Goal: Check status

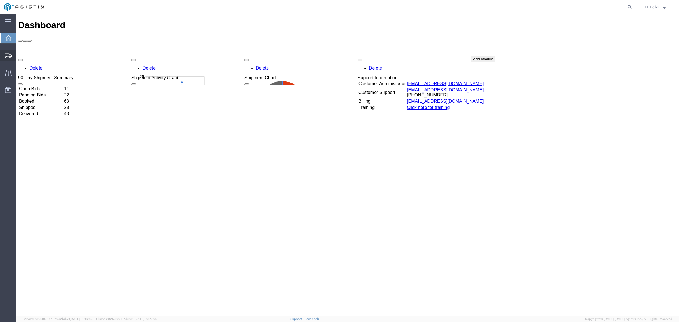
click at [11, 58] on div at bounding box center [8, 55] width 16 height 11
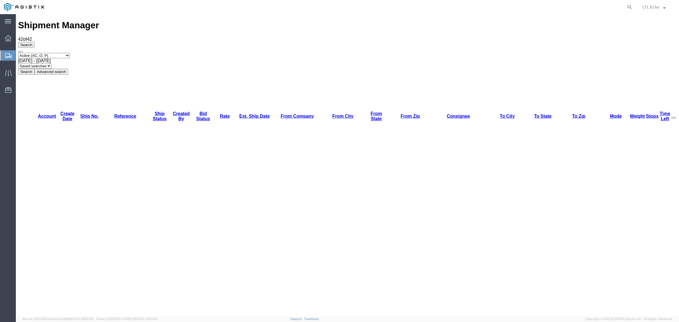
click at [52, 63] on select "Saved searches LKQ TL Lost PGW TL" at bounding box center [34, 65] width 33 height 5
select select "PGW TL"
click at [52, 63] on select "Saved searches LKQ TL Lost PGW TL" at bounding box center [34, 65] width 33 height 5
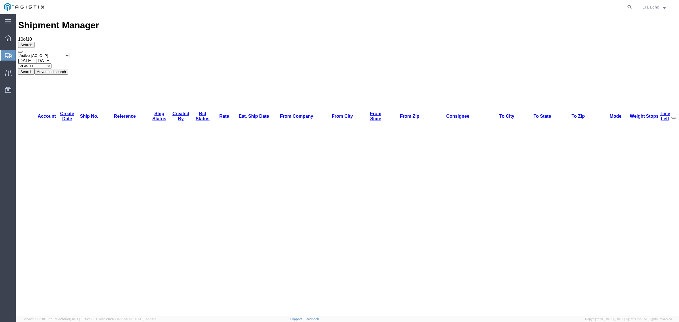
drag, startPoint x: 78, startPoint y: 62, endPoint x: 71, endPoint y: 65, distance: 7.1
drag, startPoint x: 82, startPoint y: 90, endPoint x: 72, endPoint y: 93, distance: 10.8
drag, startPoint x: 84, startPoint y: 118, endPoint x: 77, endPoint y: 120, distance: 7.4
drag, startPoint x: 83, startPoint y: 127, endPoint x: 77, endPoint y: 130, distance: 7.0
click at [35, 69] on button "Search" at bounding box center [26, 72] width 16 height 6
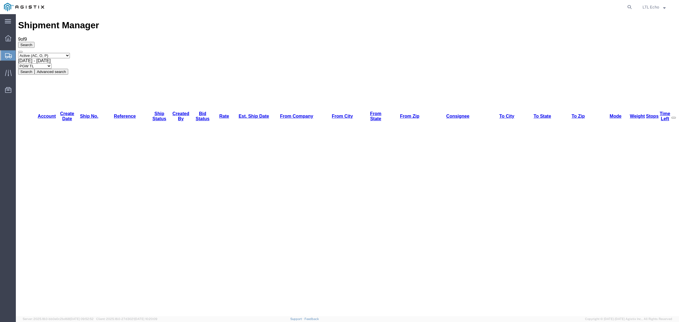
drag, startPoint x: 77, startPoint y: 62, endPoint x: 75, endPoint y: 191, distance: 128.8
click at [12, 73] on div at bounding box center [8, 72] width 16 height 11
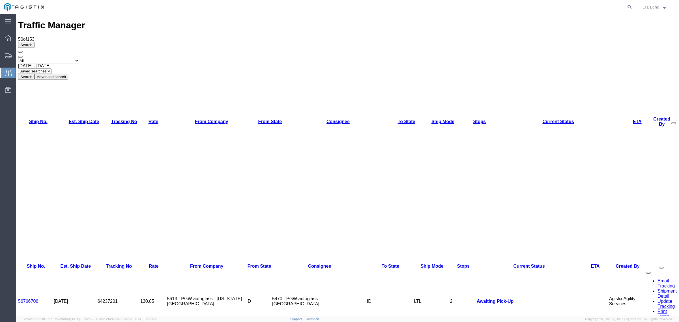
click at [52, 68] on select "Saved searches LKQ TL PGW TL Won" at bounding box center [34, 70] width 33 height 5
select select "PGW TL Won"
click at [52, 68] on select "Saved searches LKQ TL PGW TL Won" at bounding box center [34, 70] width 33 height 5
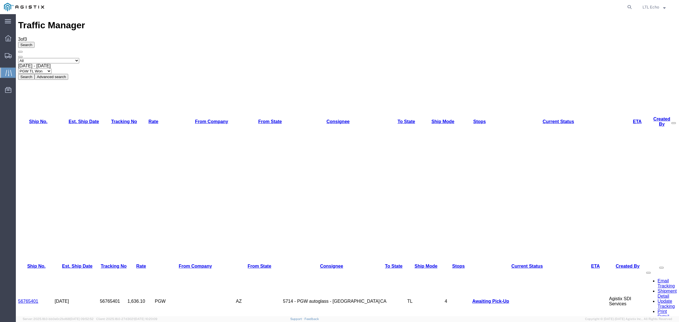
click at [229, 168] on div "Traffic Manager 3 of 3 Search Select status [No transit records] All Arrival No…" at bounding box center [347, 313] width 659 height 587
click at [219, 185] on div "Traffic Manager 3 of 3 Search Select status [No transit records] All Arrival No…" at bounding box center [347, 313] width 659 height 587
click at [81, 167] on div "Traffic Manager 3 of 3 Search Select status [No transit records] All Arrival No…" at bounding box center [347, 313] width 659 height 587
